Goal: Information Seeking & Learning: Find specific page/section

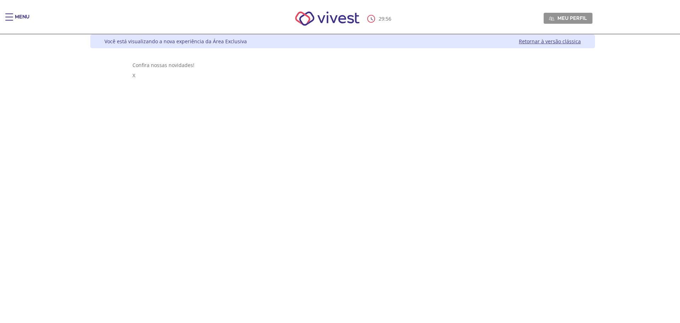
click at [12, 18] on div "Main header" at bounding box center [9, 20] width 8 height 14
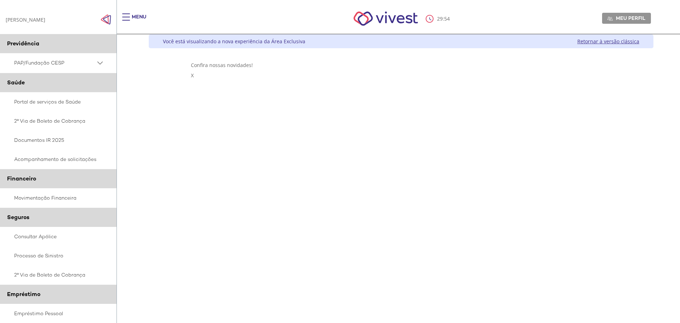
click at [44, 63] on span "PAP/Fundação CESP" at bounding box center [54, 62] width 81 height 9
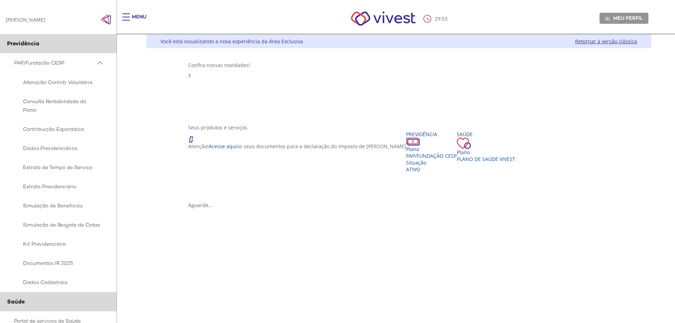
click at [44, 63] on span "PAP/Fundação CESP" at bounding box center [54, 62] width 81 height 9
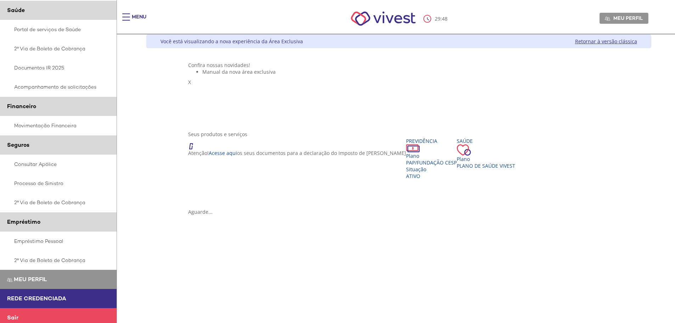
scroll to position [77, 0]
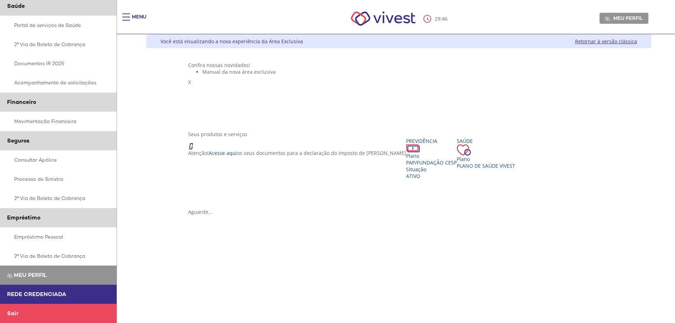
click at [34, 300] on link "Rede Credenciada" at bounding box center [58, 293] width 117 height 19
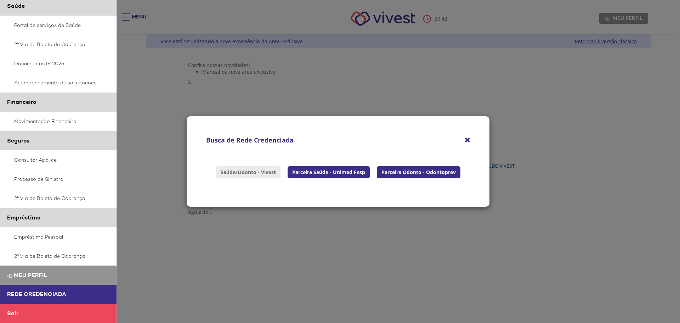
click at [237, 173] on link "Saúde/Odonto - Vivest" at bounding box center [248, 172] width 64 height 12
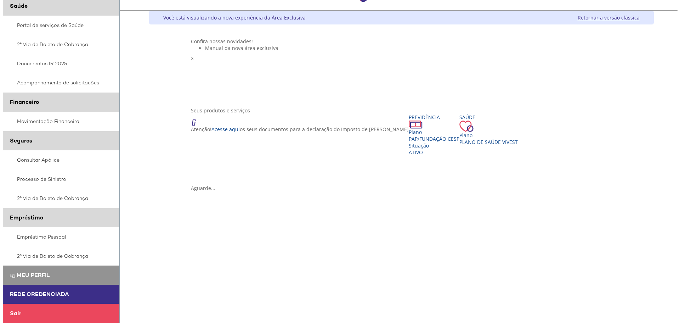
scroll to position [35, 0]
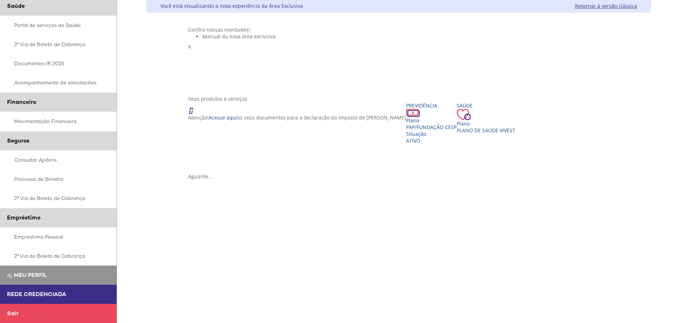
click at [34, 296] on span "Rede Credenciada" at bounding box center [36, 293] width 59 height 7
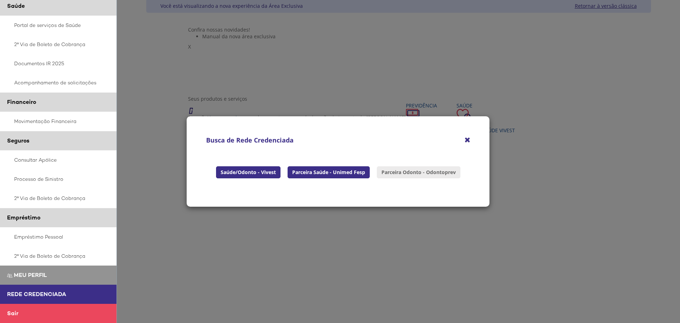
click at [388, 177] on button "Parceira Odonto - Odontoprev" at bounding box center [419, 172] width 84 height 12
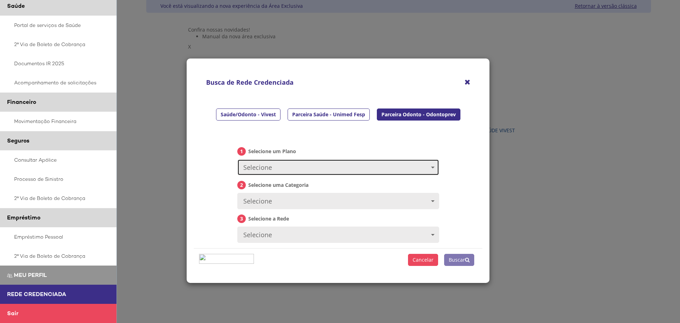
click at [301, 170] on span "Selecione" at bounding box center [336, 167] width 187 height 9
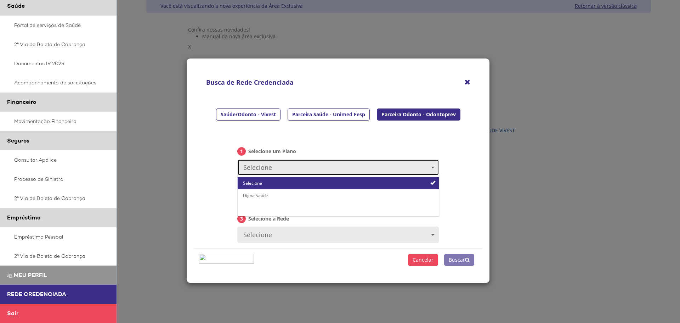
scroll to position [18, 0]
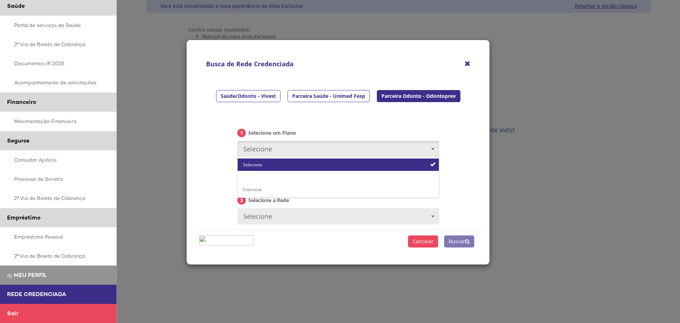
click at [264, 180] on link "Digna Saúde" at bounding box center [338, 177] width 201 height 12
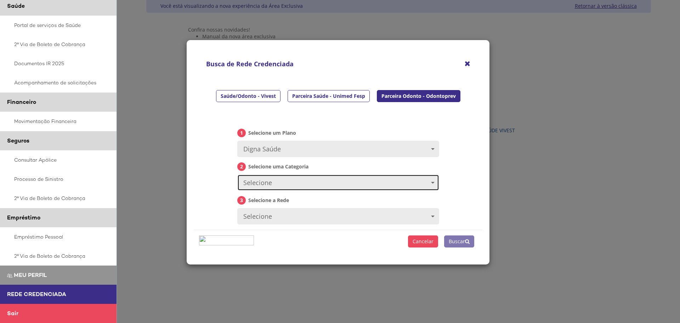
click at [271, 183] on span "Selecione" at bounding box center [336, 182] width 187 height 9
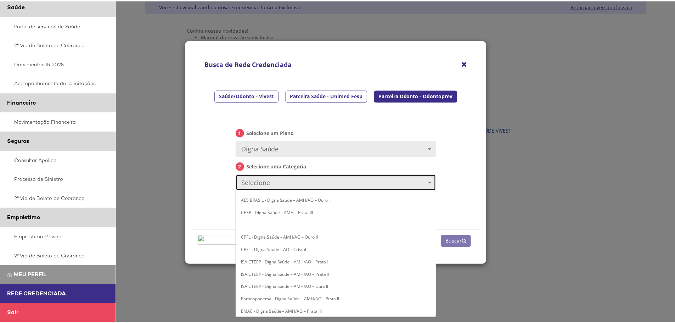
scroll to position [38, 0]
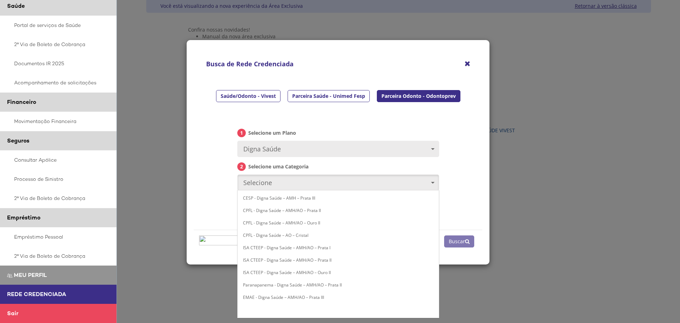
click at [314, 312] on link "VIVEST - Digna Saúde - AO - CRISTAL" at bounding box center [338, 309] width 201 height 12
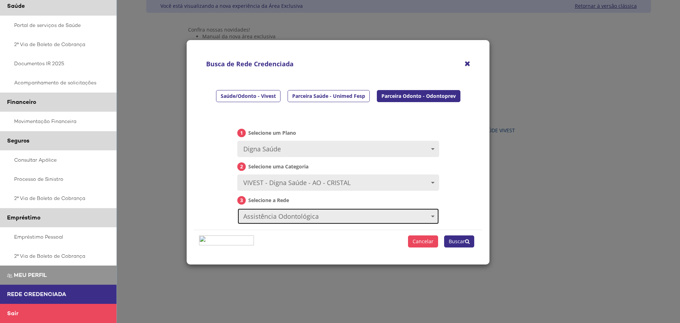
click at [297, 216] on span "Assistência Odontológica" at bounding box center [336, 216] width 187 height 9
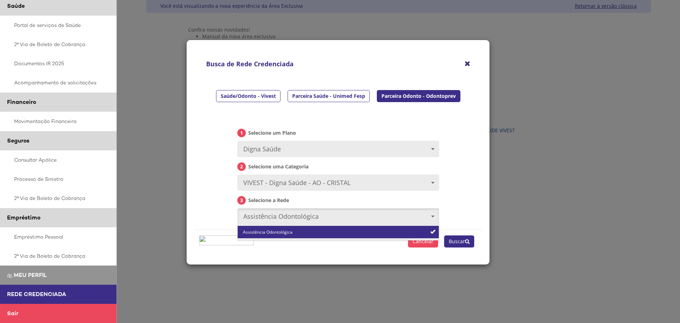
click at [309, 234] on link "Assistência Odontológica" at bounding box center [338, 232] width 201 height 12
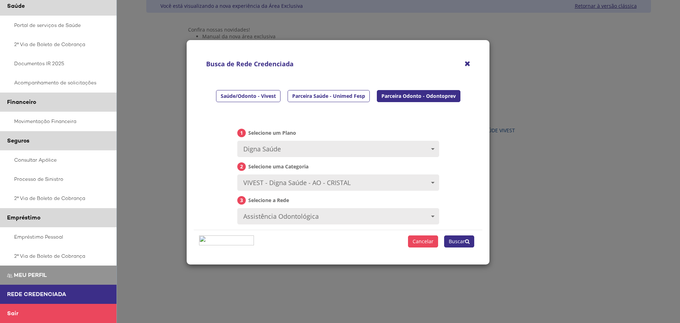
click at [452, 241] on button "Buscar" at bounding box center [459, 241] width 30 height 12
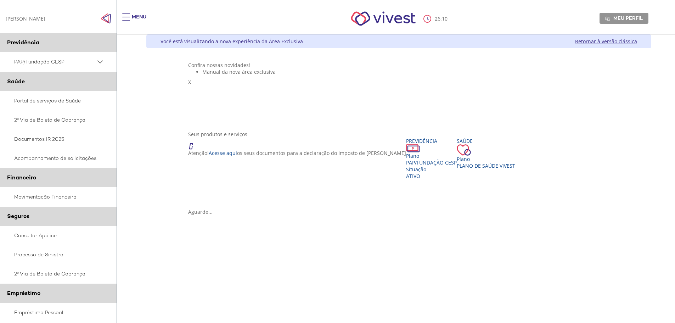
scroll to position [0, 0]
click at [53, 65] on span "PAP/Fundação CESP" at bounding box center [54, 62] width 81 height 9
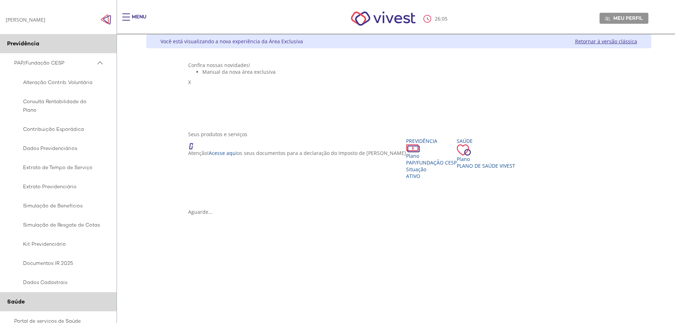
click at [64, 64] on span "PAP/Fundação CESP" at bounding box center [54, 62] width 81 height 9
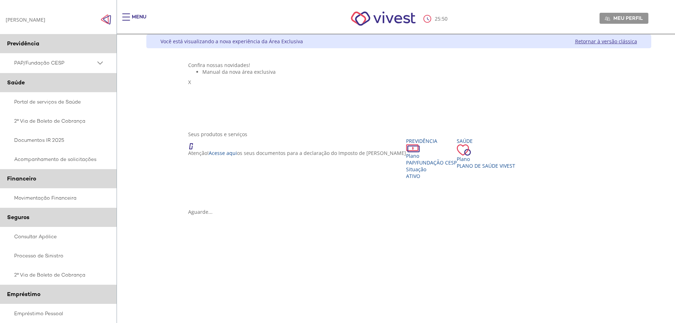
click at [33, 57] on link "PAP/Fundação CESP" at bounding box center [58, 62] width 117 height 19
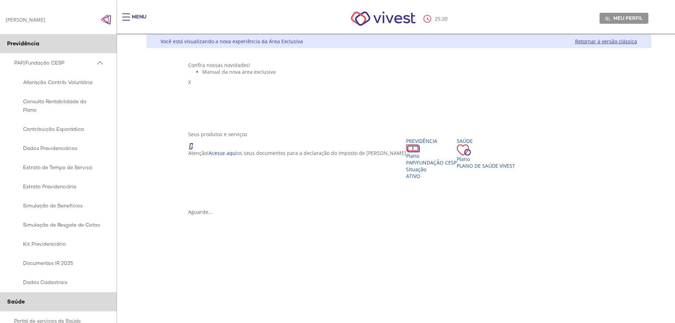
click at [97, 68] on link "PAP/Fundação CESP" at bounding box center [58, 62] width 117 height 19
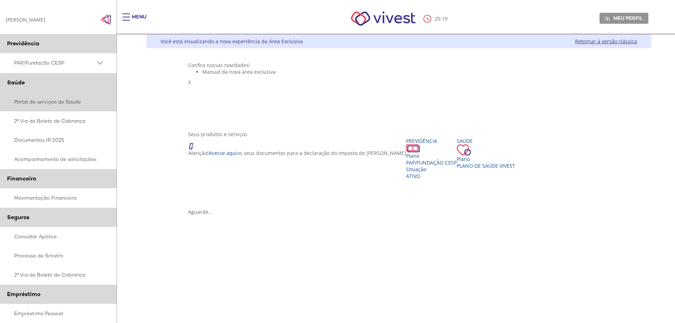
click at [72, 103] on link "Portal de serviços de Saúde" at bounding box center [58, 101] width 117 height 19
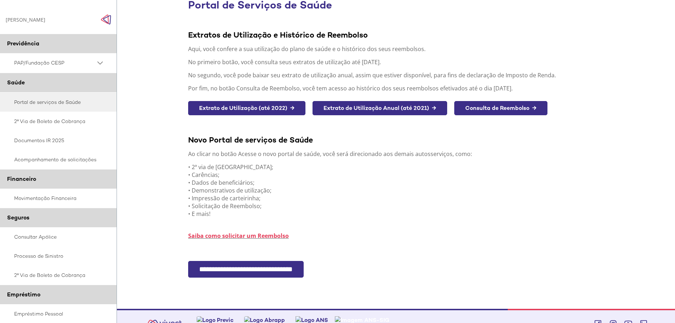
scroll to position [71, 0]
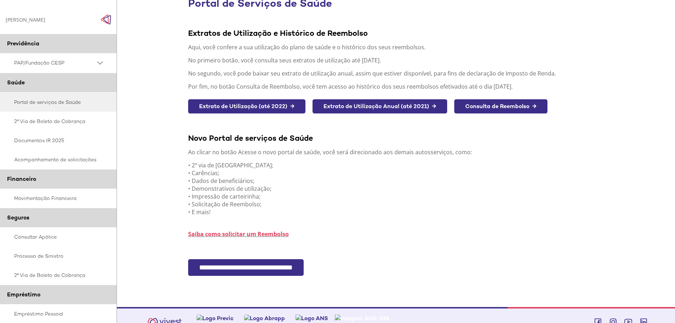
click at [230, 272] on input "**********" at bounding box center [245, 267] width 115 height 17
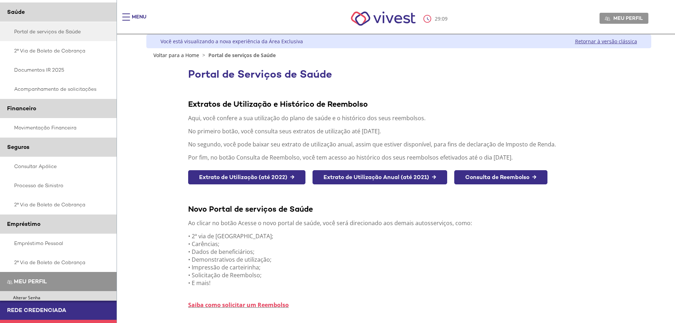
scroll to position [71, 0]
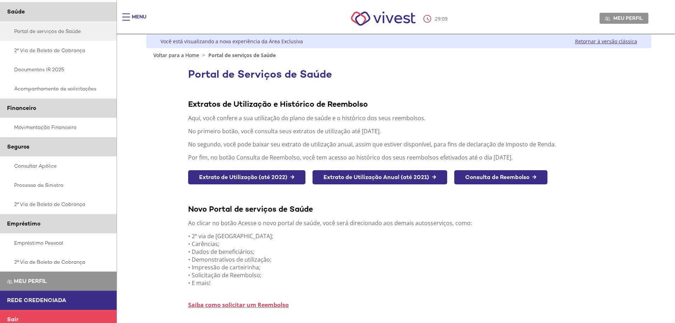
click at [54, 311] on link "Sair" at bounding box center [58, 319] width 117 height 19
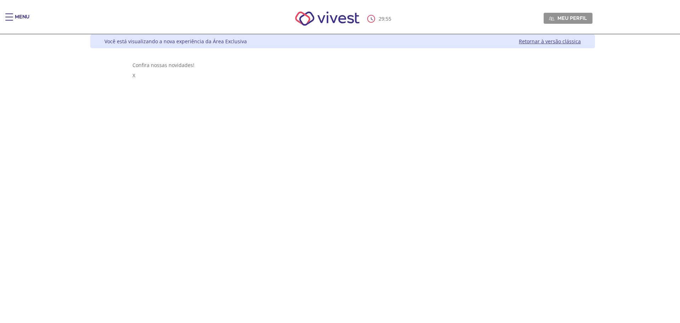
click at [9, 19] on div "Main header" at bounding box center [9, 20] width 8 height 14
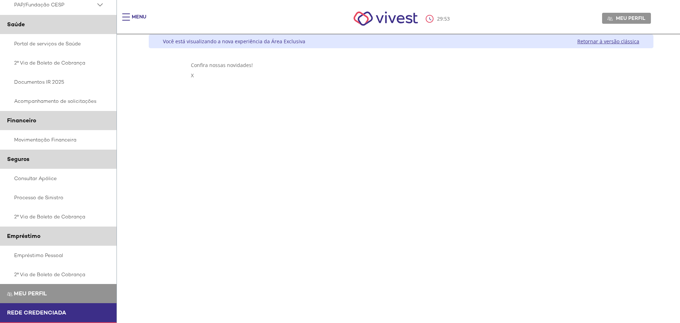
scroll to position [77, 0]
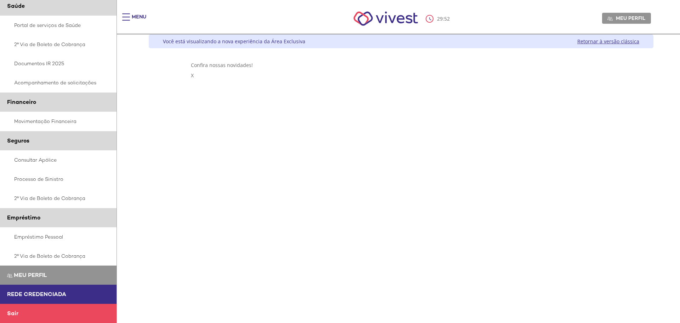
click at [31, 298] on link "Rede Credenciada" at bounding box center [58, 293] width 117 height 19
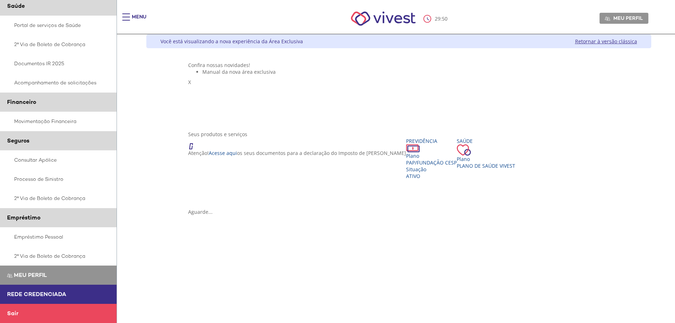
click at [52, 296] on span "Rede Credenciada" at bounding box center [36, 293] width 59 height 7
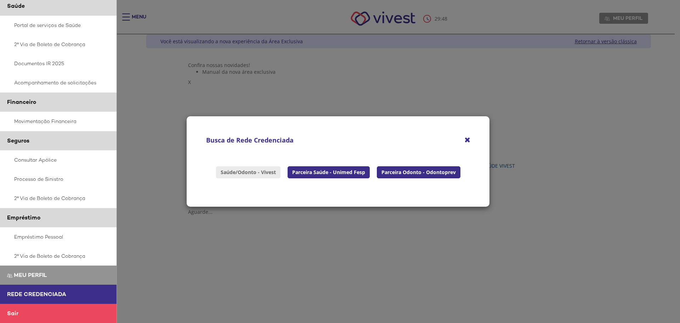
click at [225, 176] on link "Saúde/Odonto - Vivest" at bounding box center [248, 172] width 64 height 12
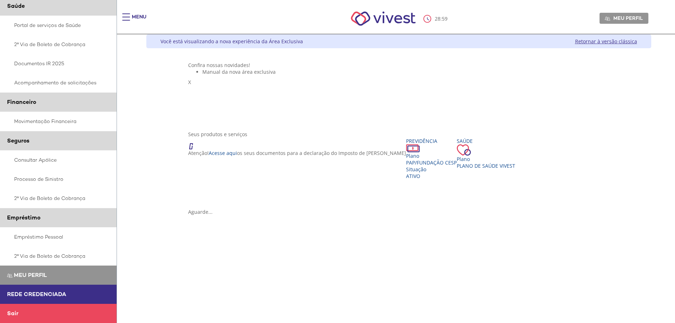
click at [51, 297] on span "Rede Credenciada" at bounding box center [36, 293] width 59 height 7
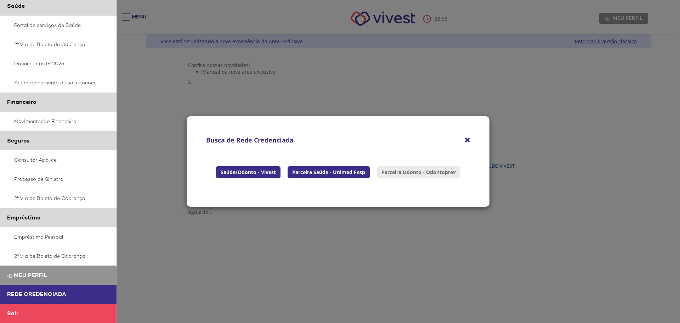
click at [433, 171] on button "Parceira Odonto - Odontoprev" at bounding box center [419, 172] width 84 height 12
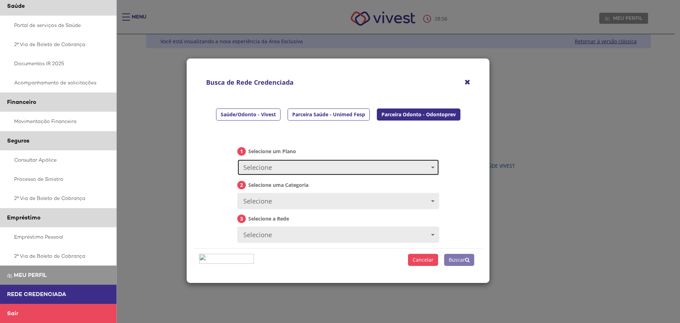
click at [424, 170] on span "Selecione" at bounding box center [336, 167] width 187 height 9
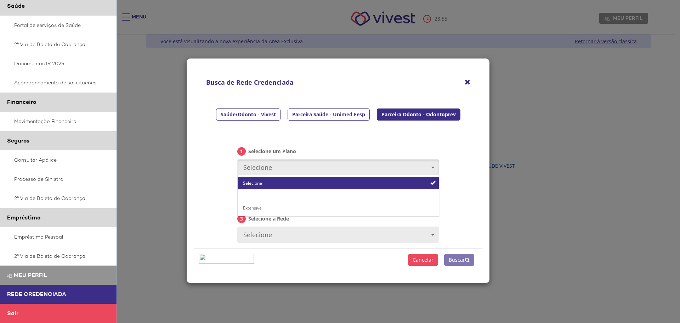
click at [363, 200] on link "Digna Saúde" at bounding box center [338, 195] width 201 height 12
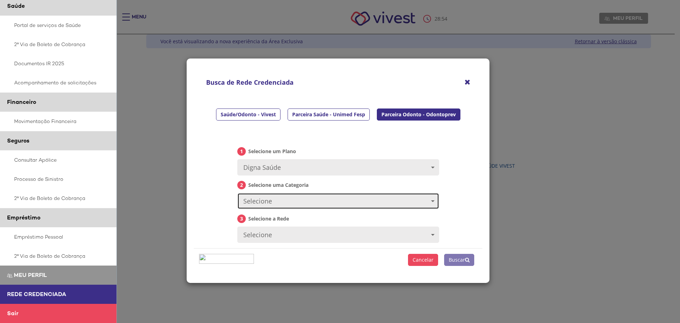
click at [362, 200] on span "Selecione" at bounding box center [336, 201] width 187 height 9
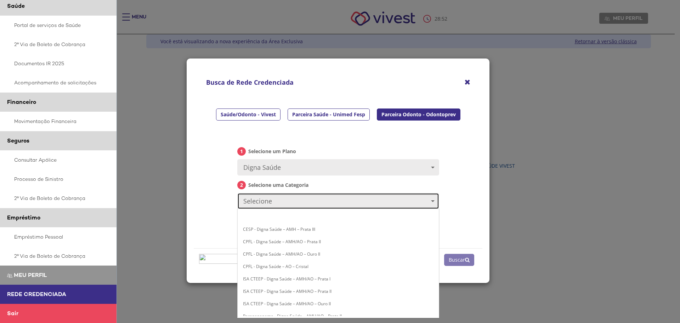
scroll to position [56, 0]
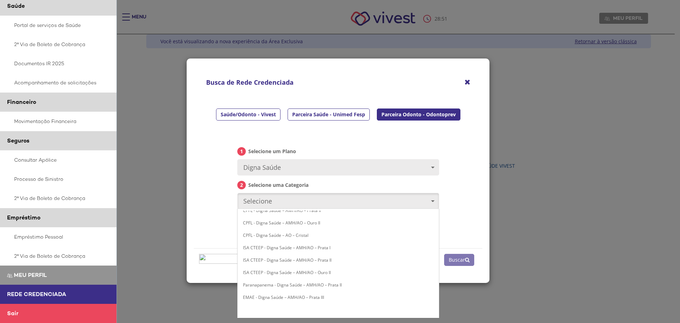
click at [330, 312] on link "VIVEST - Digna Saúde - AO - CRISTAL" at bounding box center [338, 309] width 201 height 12
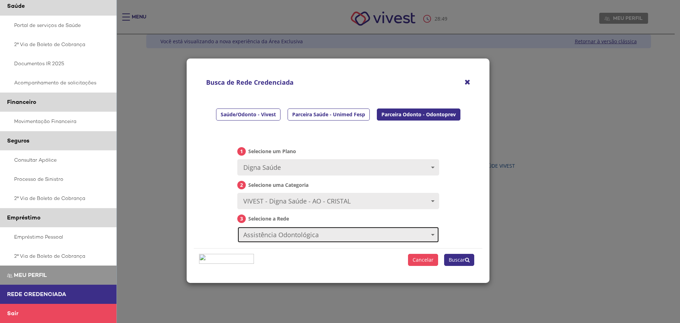
click at [300, 239] on button "Assistência Odontológica" at bounding box center [338, 234] width 202 height 16
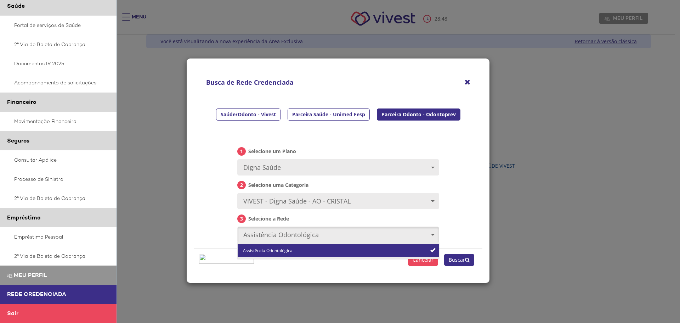
click at [307, 249] on link "Assistência Odontológica" at bounding box center [338, 250] width 201 height 12
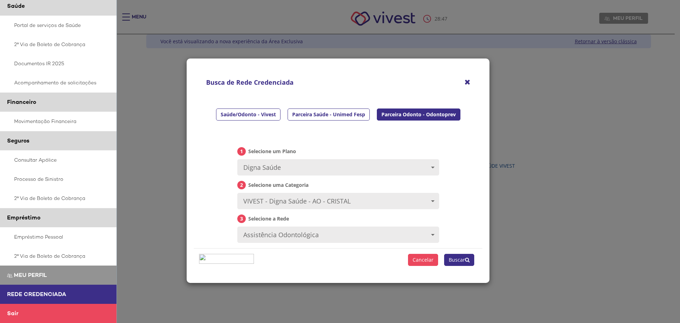
click at [459, 257] on button "Buscar" at bounding box center [459, 260] width 30 height 12
